Goal: Unclear

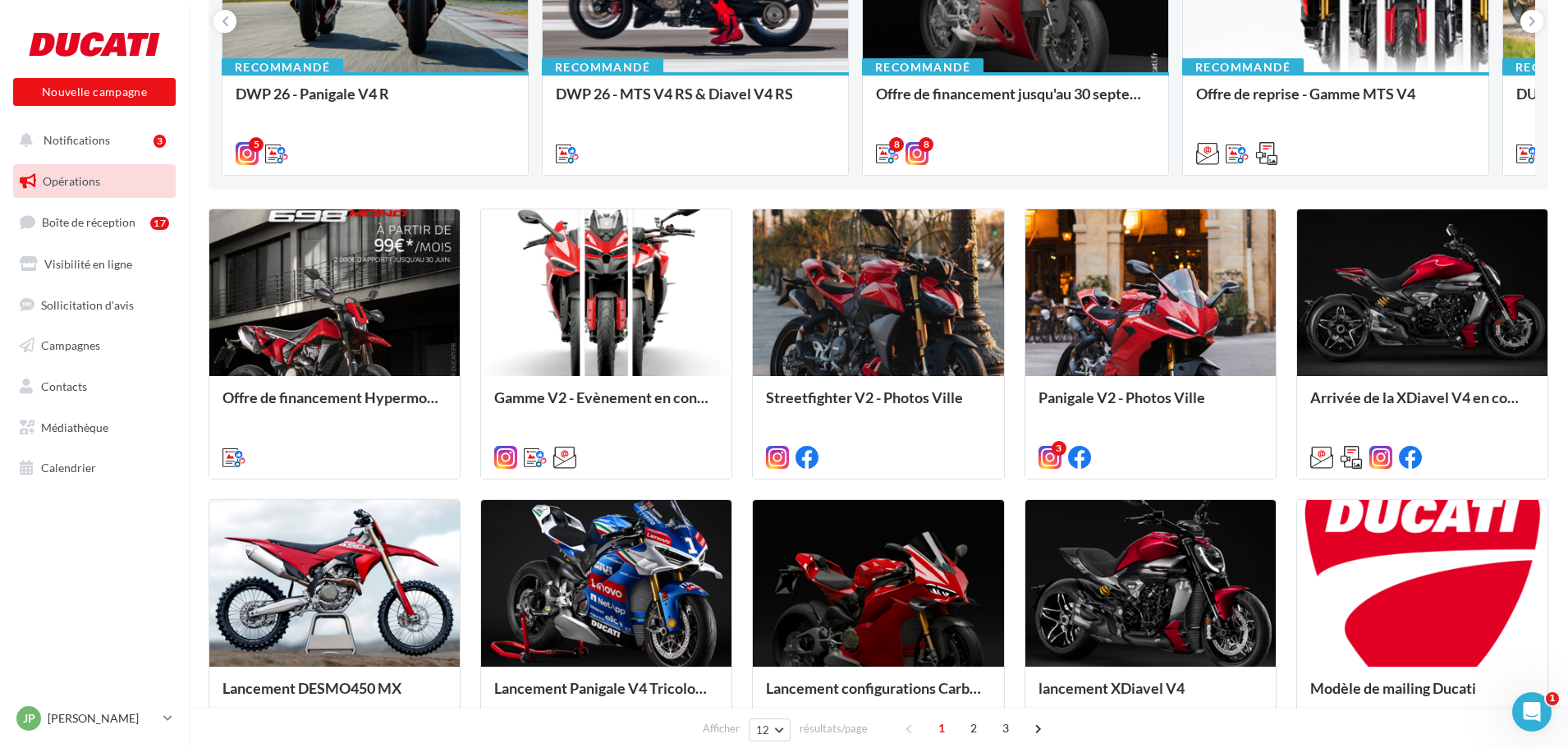
scroll to position [329, 0]
